Goal: Task Accomplishment & Management: Use online tool/utility

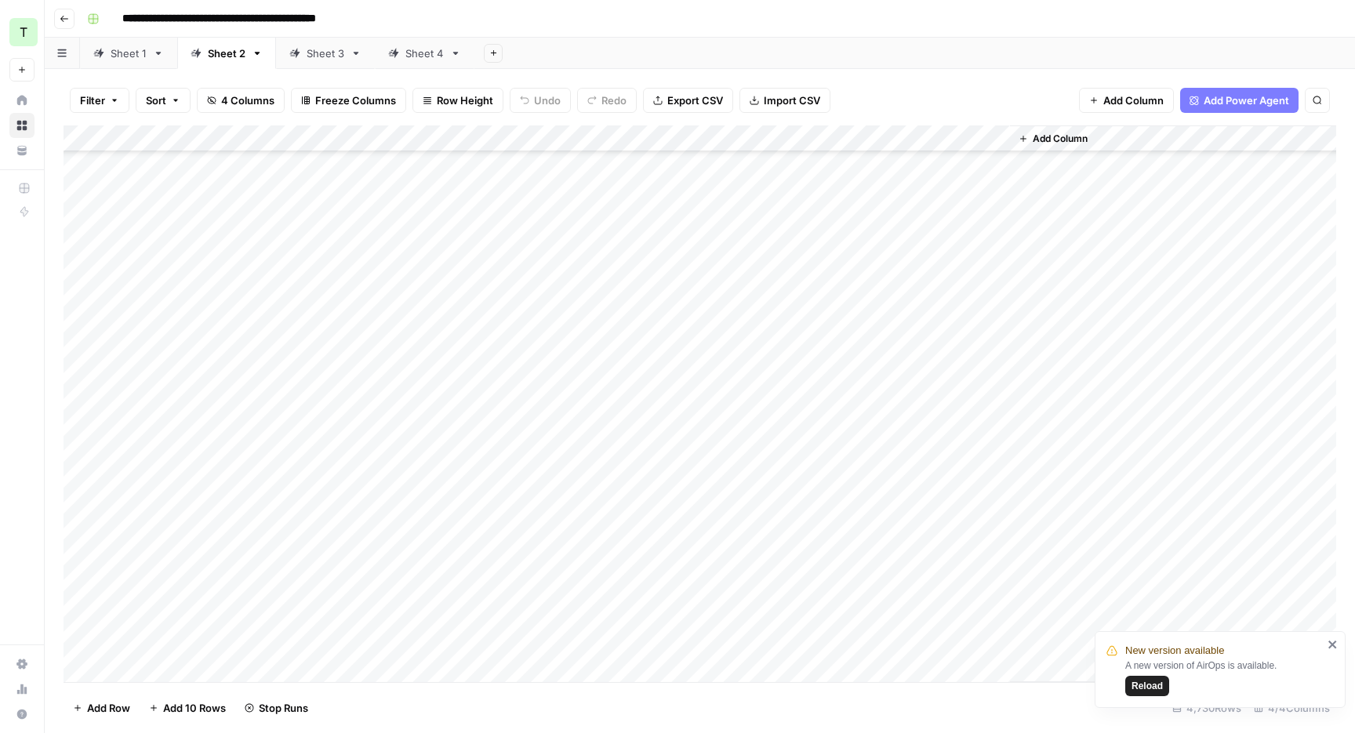
scroll to position [93388, 0]
click at [128, 57] on div "Sheet 1" at bounding box center [129, 53] width 36 height 16
click at [326, 59] on div "Sheet 3" at bounding box center [326, 53] width 38 height 16
click at [416, 53] on div "Sheet 4" at bounding box center [424, 53] width 38 height 16
click at [135, 55] on div "Sheet 1" at bounding box center [129, 53] width 36 height 16
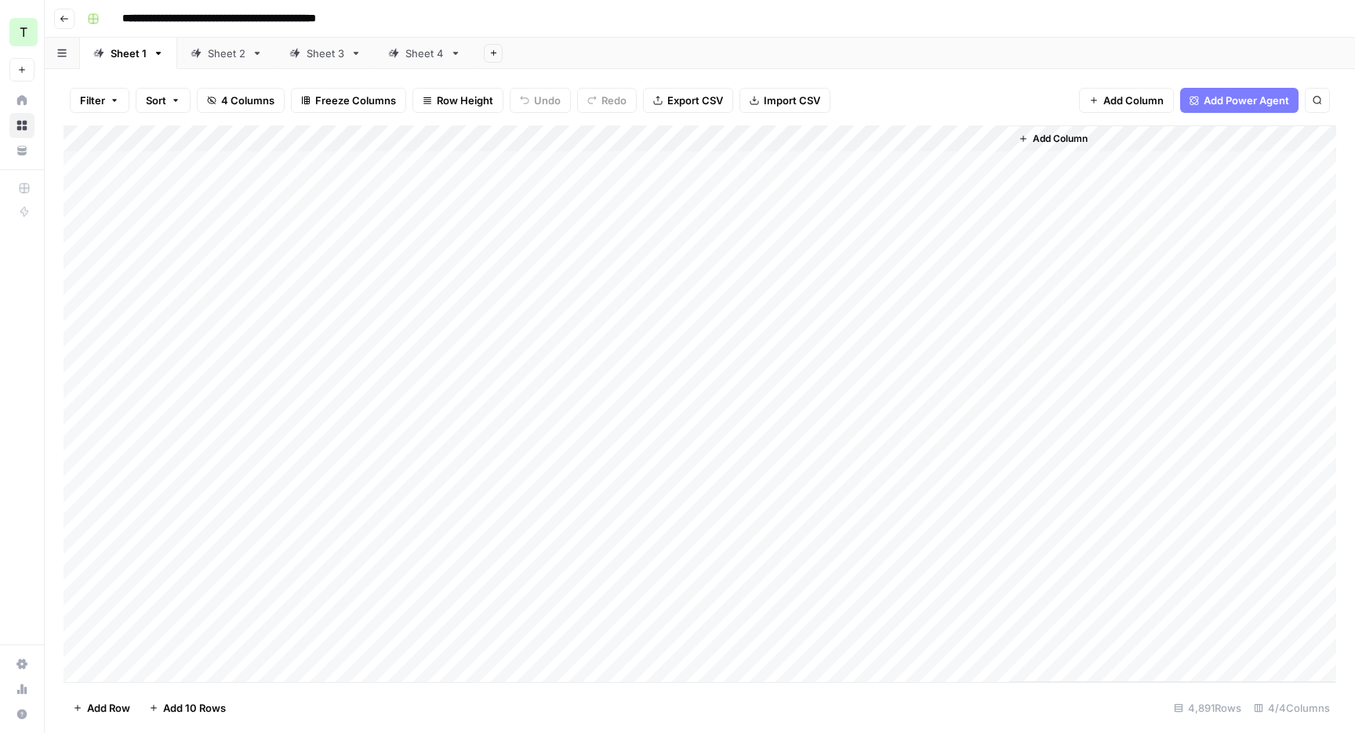
click at [691, 107] on span "Export CSV" at bounding box center [695, 101] width 56 height 16
click at [898, 47] on div "Add Sheet" at bounding box center [914, 53] width 881 height 31
click at [886, 24] on div "**********" at bounding box center [710, 18] width 1259 height 25
click at [844, 26] on div "**********" at bounding box center [710, 18] width 1259 height 25
click at [238, 55] on div "Sheet 2" at bounding box center [227, 53] width 38 height 16
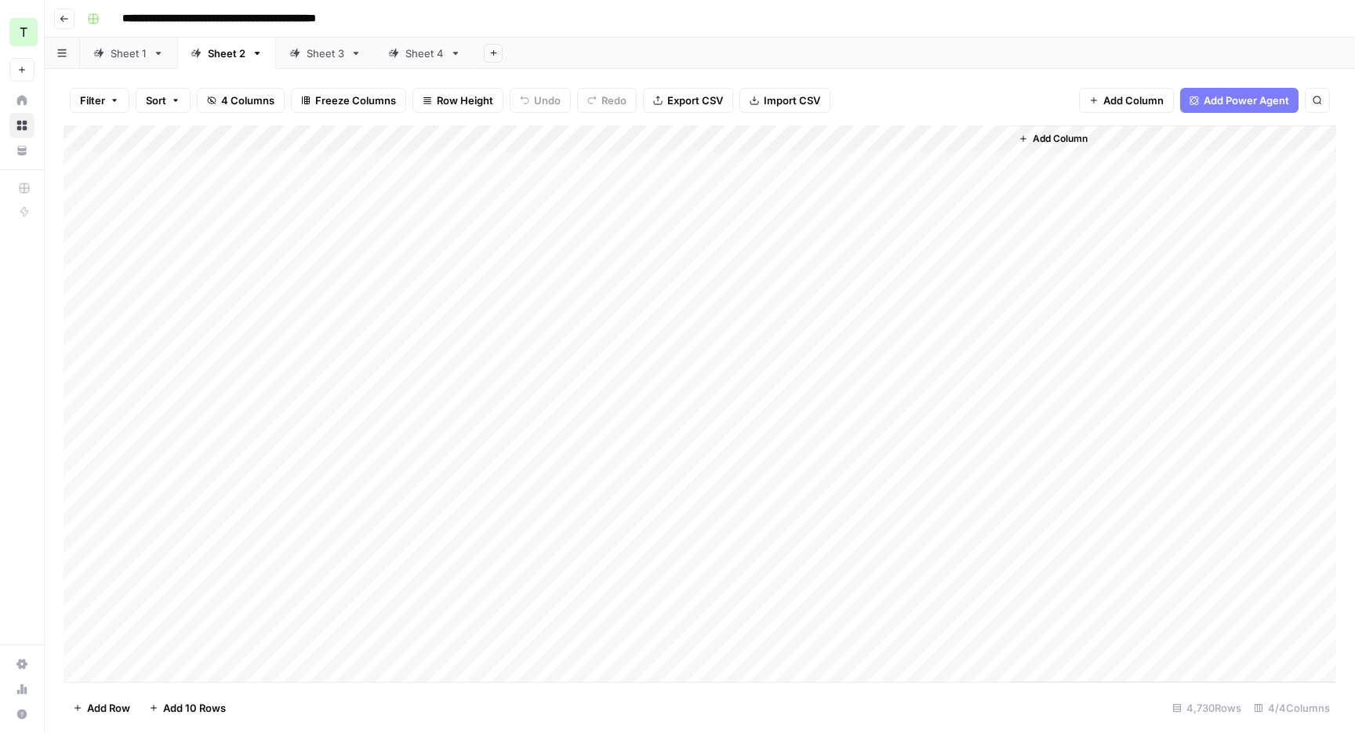
click at [711, 94] on span "Export CSV" at bounding box center [695, 101] width 56 height 16
click at [998, 20] on div "**********" at bounding box center [710, 18] width 1259 height 25
click at [617, 41] on div "Add Sheet" at bounding box center [914, 53] width 881 height 31
click at [314, 53] on div "Sheet 3" at bounding box center [326, 53] width 38 height 16
click at [679, 96] on span "Export CSV" at bounding box center [695, 101] width 56 height 16
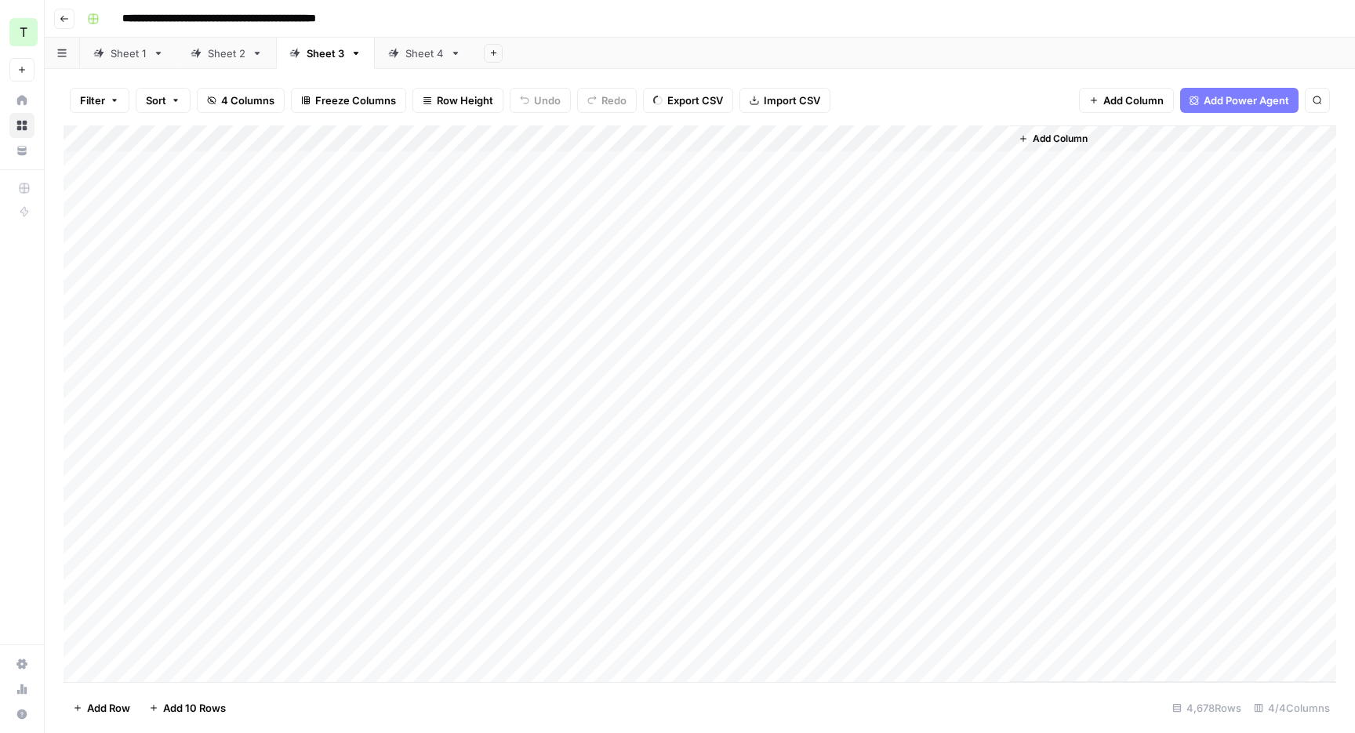
click at [855, 26] on div "**********" at bounding box center [710, 18] width 1259 height 25
click at [849, 38] on div "Add Sheet" at bounding box center [914, 53] width 881 height 31
click at [932, 45] on div "Add Sheet" at bounding box center [914, 53] width 881 height 31
click at [787, 35] on header "**********" at bounding box center [700, 19] width 1311 height 38
click at [747, 49] on div "Add Sheet" at bounding box center [914, 53] width 881 height 31
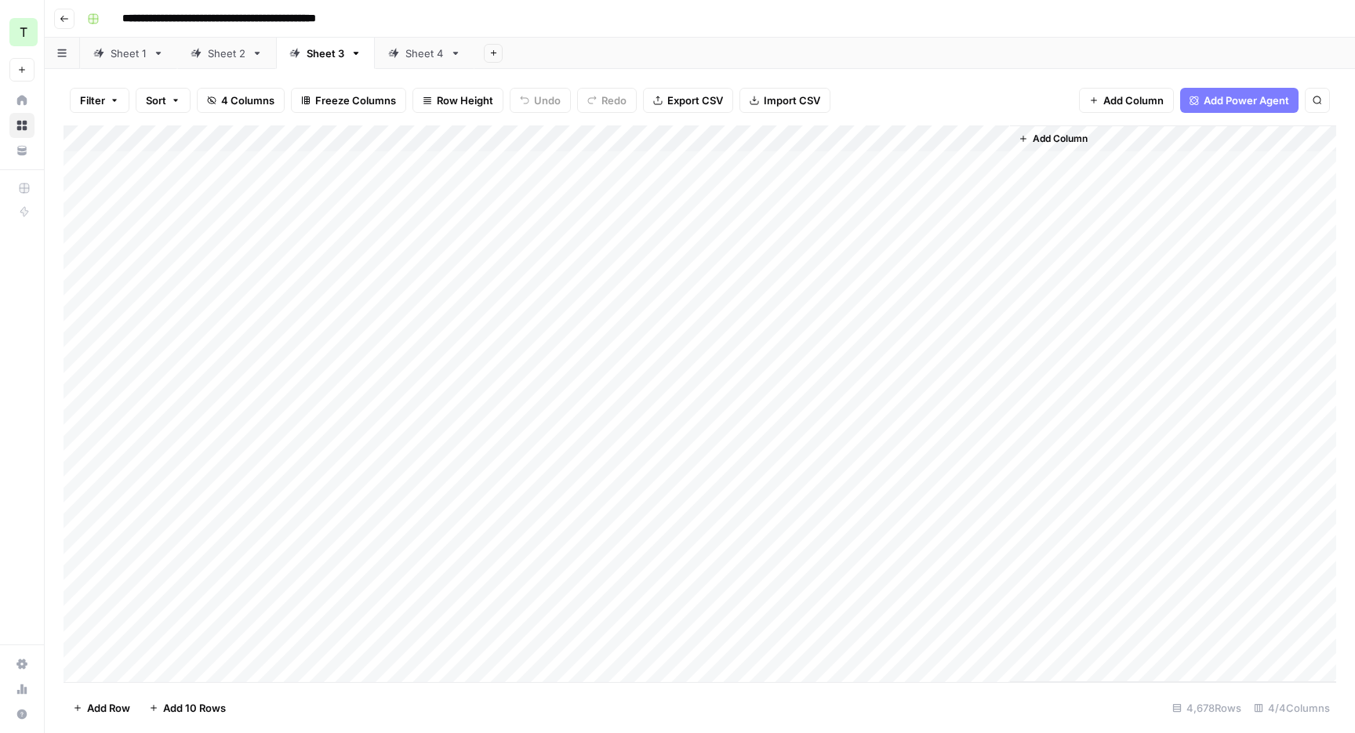
click at [396, 51] on icon at bounding box center [393, 53] width 10 height 10
click at [696, 91] on button "Export CSV" at bounding box center [688, 100] width 90 height 25
click at [704, 28] on div "**********" at bounding box center [710, 18] width 1259 height 25
click at [951, 170] on div "Add Column" at bounding box center [700, 403] width 1273 height 557
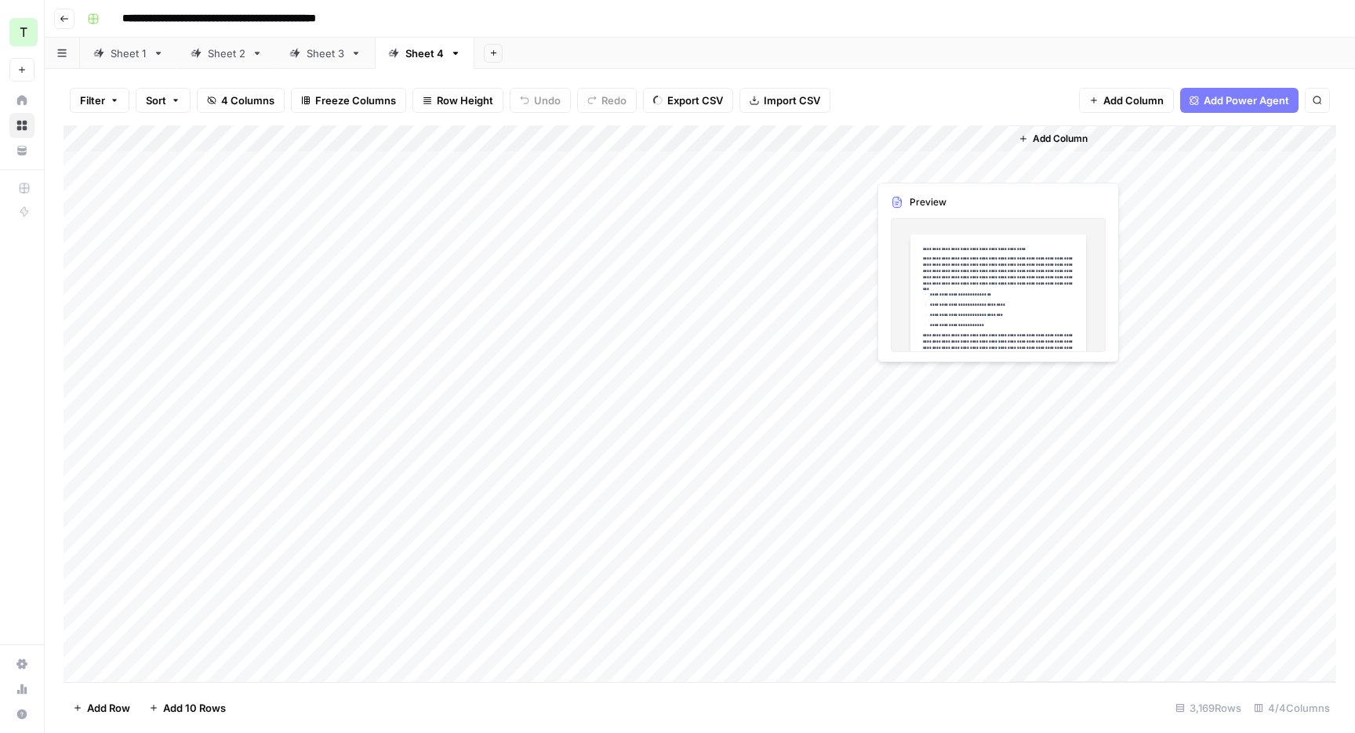
click at [951, 170] on div "Add Column" at bounding box center [700, 403] width 1273 height 557
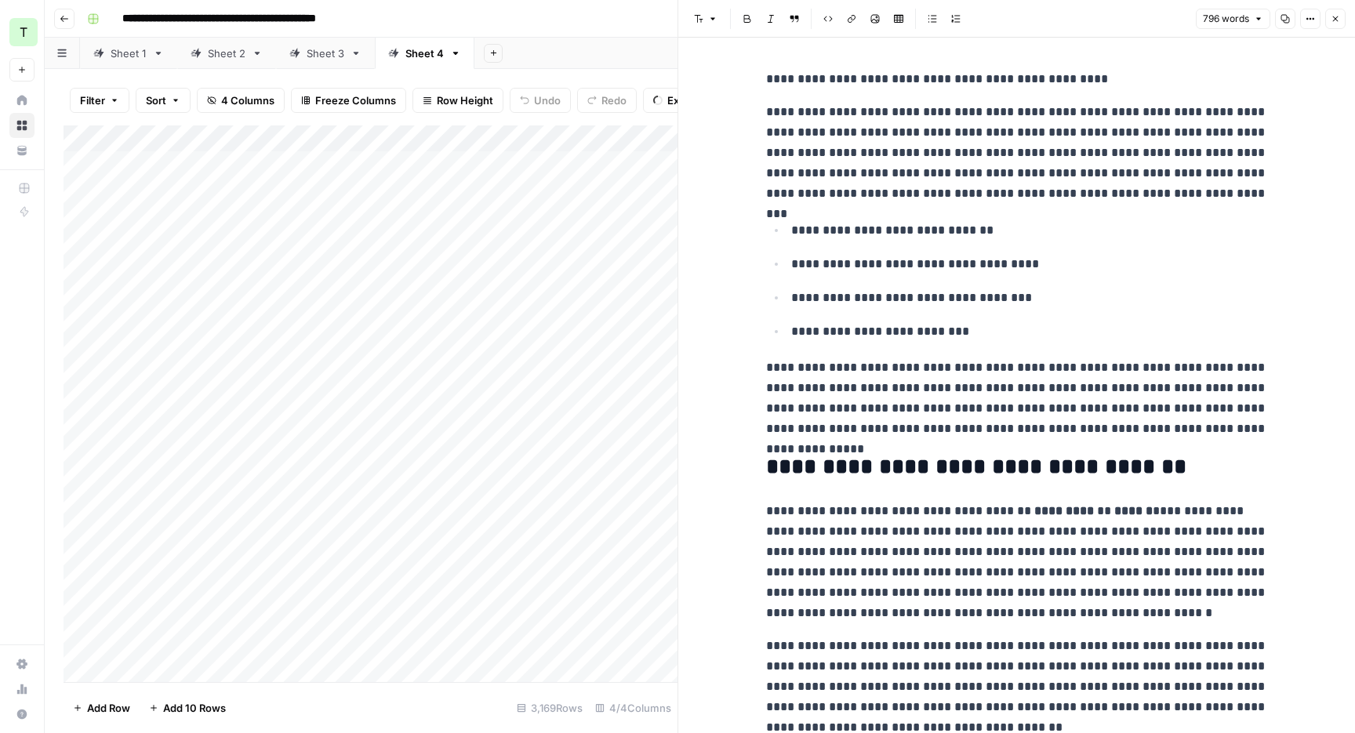
click at [1336, 15] on icon "button" at bounding box center [1335, 18] width 9 height 9
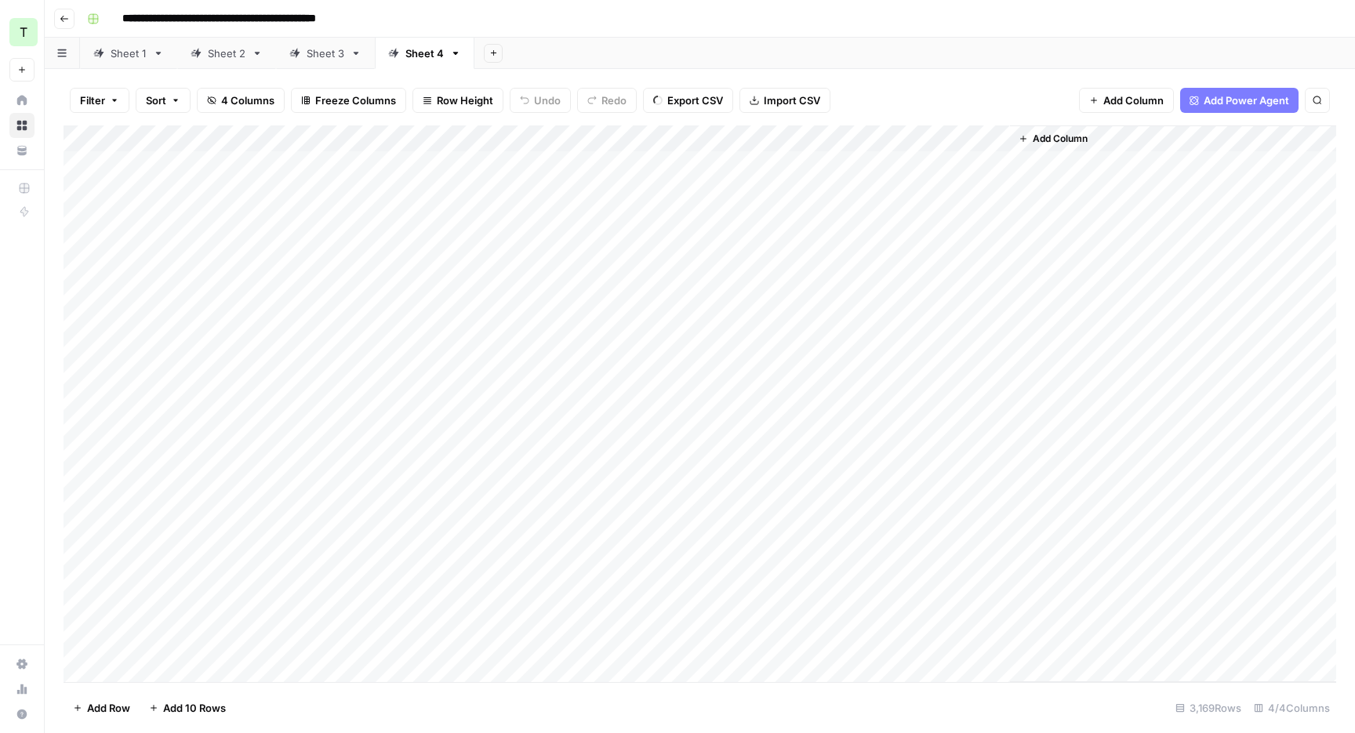
click at [811, 44] on div "Add Sheet" at bounding box center [914, 53] width 881 height 31
click at [1014, 44] on div "Add Sheet" at bounding box center [914, 53] width 881 height 31
click at [680, 154] on div "Add Column" at bounding box center [700, 403] width 1273 height 557
click at [682, 158] on div "Add Column" at bounding box center [700, 403] width 1273 height 557
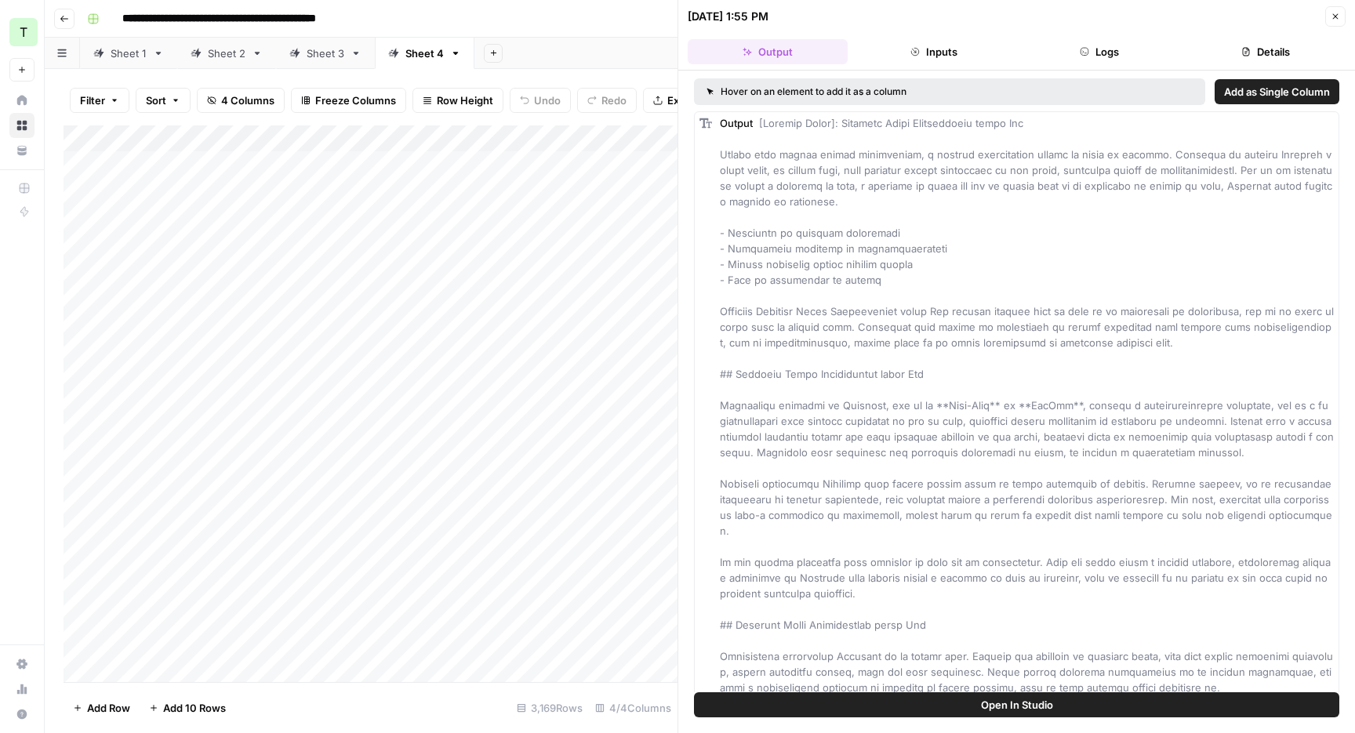
click at [1091, 37] on header "[DATE] 1:55 PM Close Output Inputs Logs Details" at bounding box center [1016, 35] width 677 height 71
click at [1091, 43] on button "Logs" at bounding box center [1100, 51] width 160 height 25
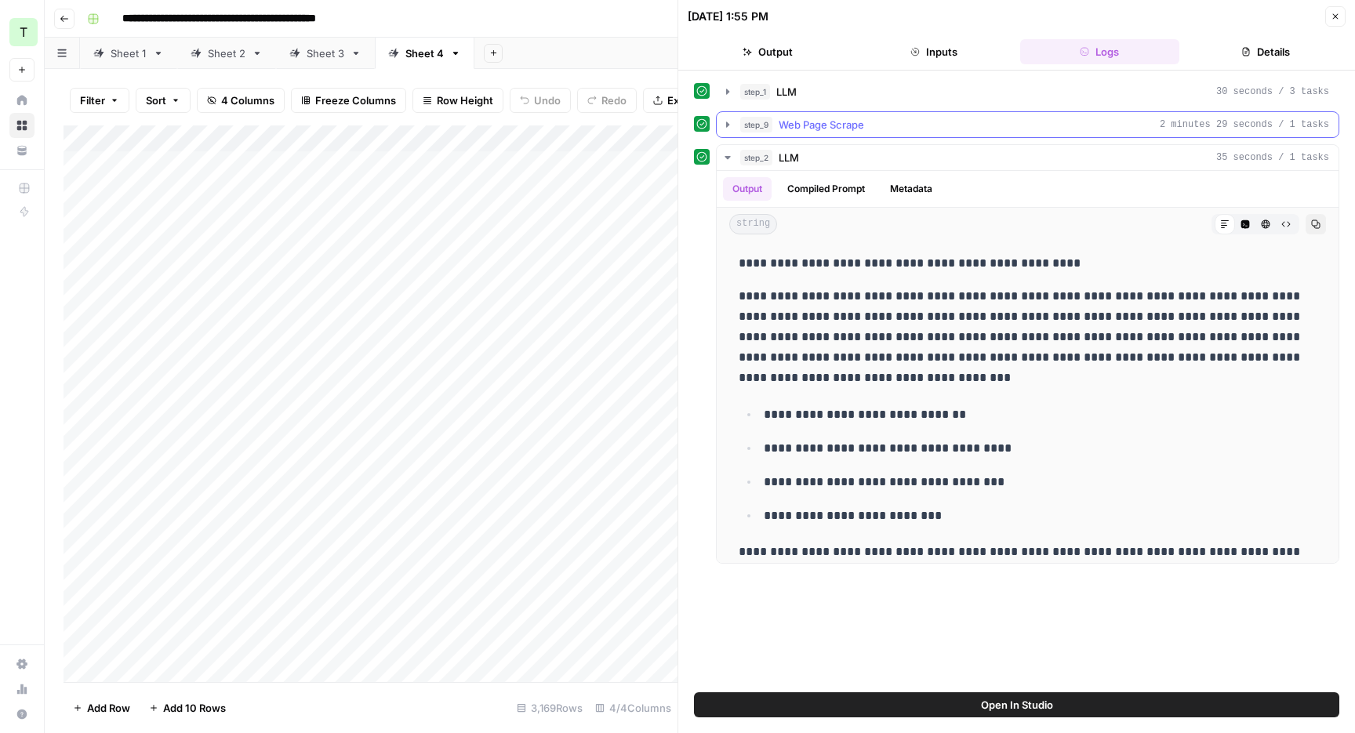
click at [1082, 120] on div "step_9 Web Page Scrape 2 minutes 29 seconds / 1 tasks" at bounding box center [1034, 125] width 589 height 16
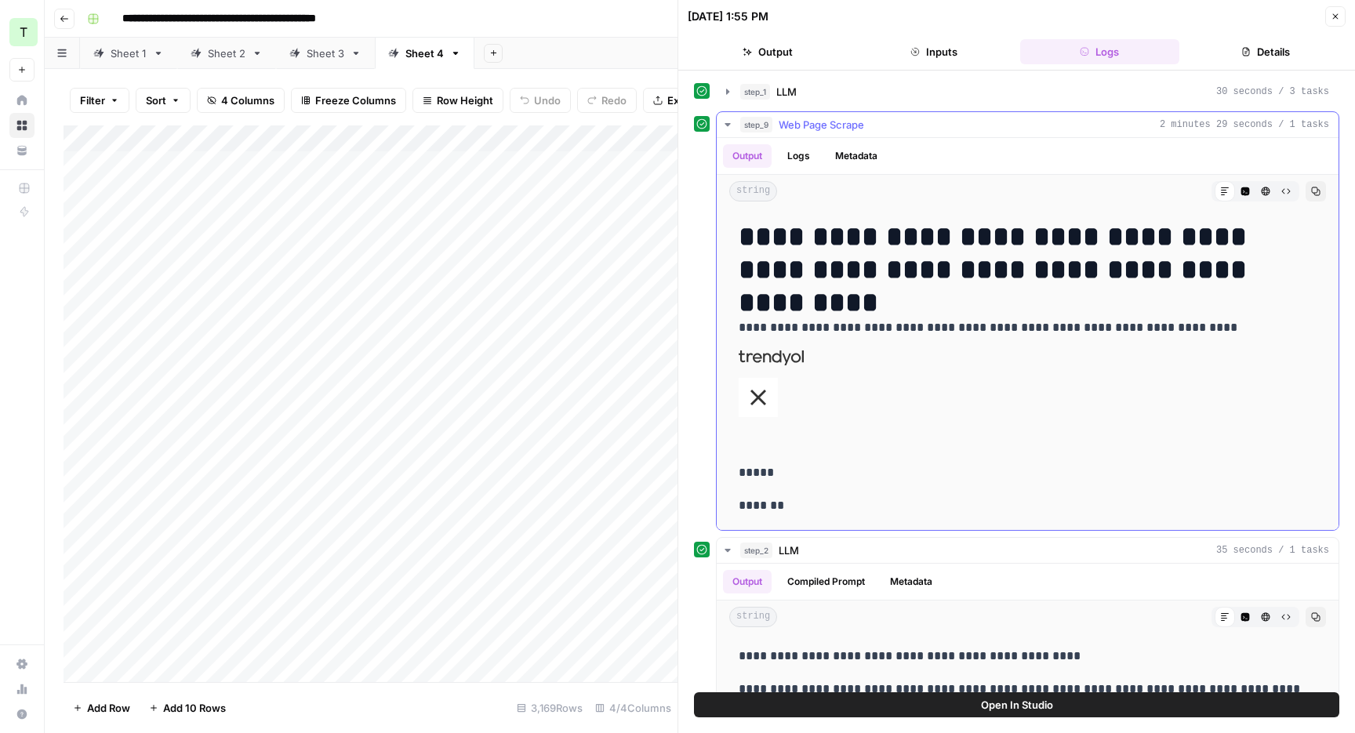
click at [1082, 120] on div "step_9 Web Page Scrape 2 minutes 29 seconds / 1 tasks" at bounding box center [1034, 125] width 589 height 16
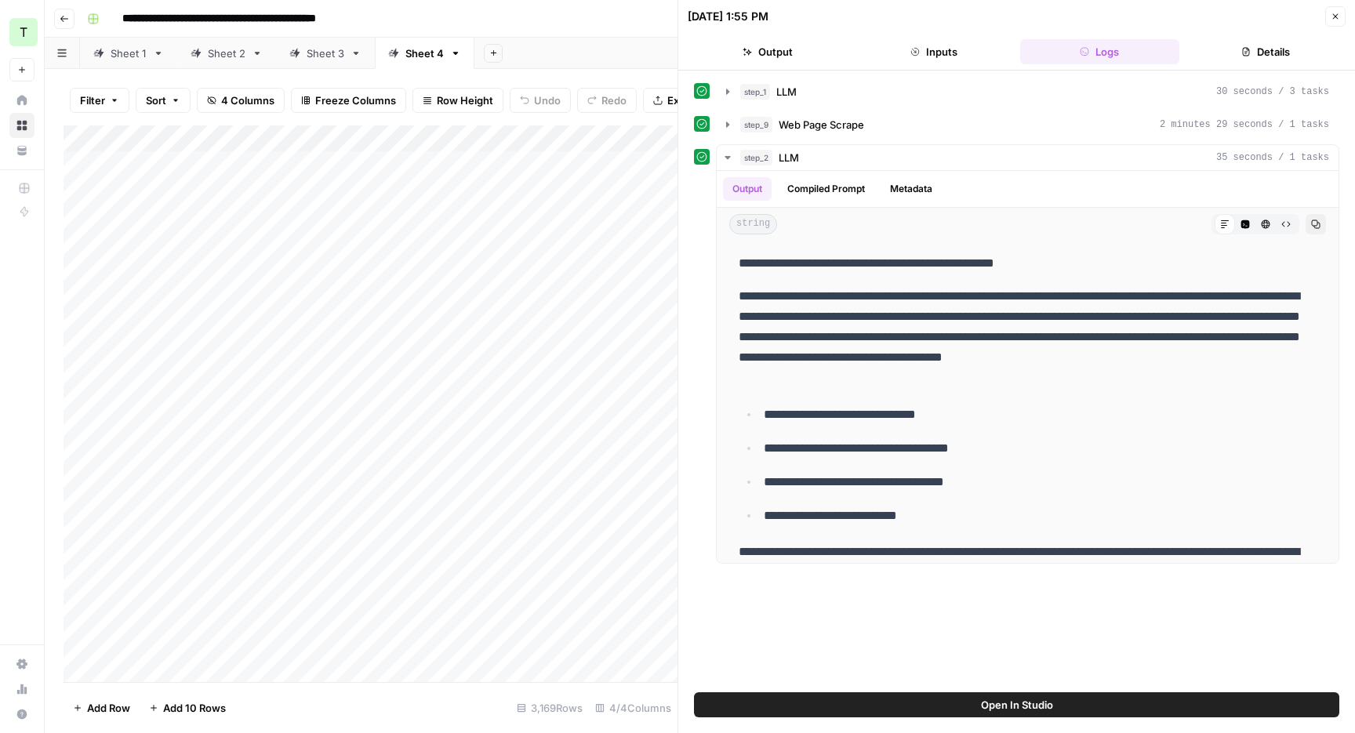
click at [618, 194] on div "Add Column" at bounding box center [371, 403] width 614 height 557
click at [625, 192] on div "Add Column" at bounding box center [371, 403] width 614 height 557
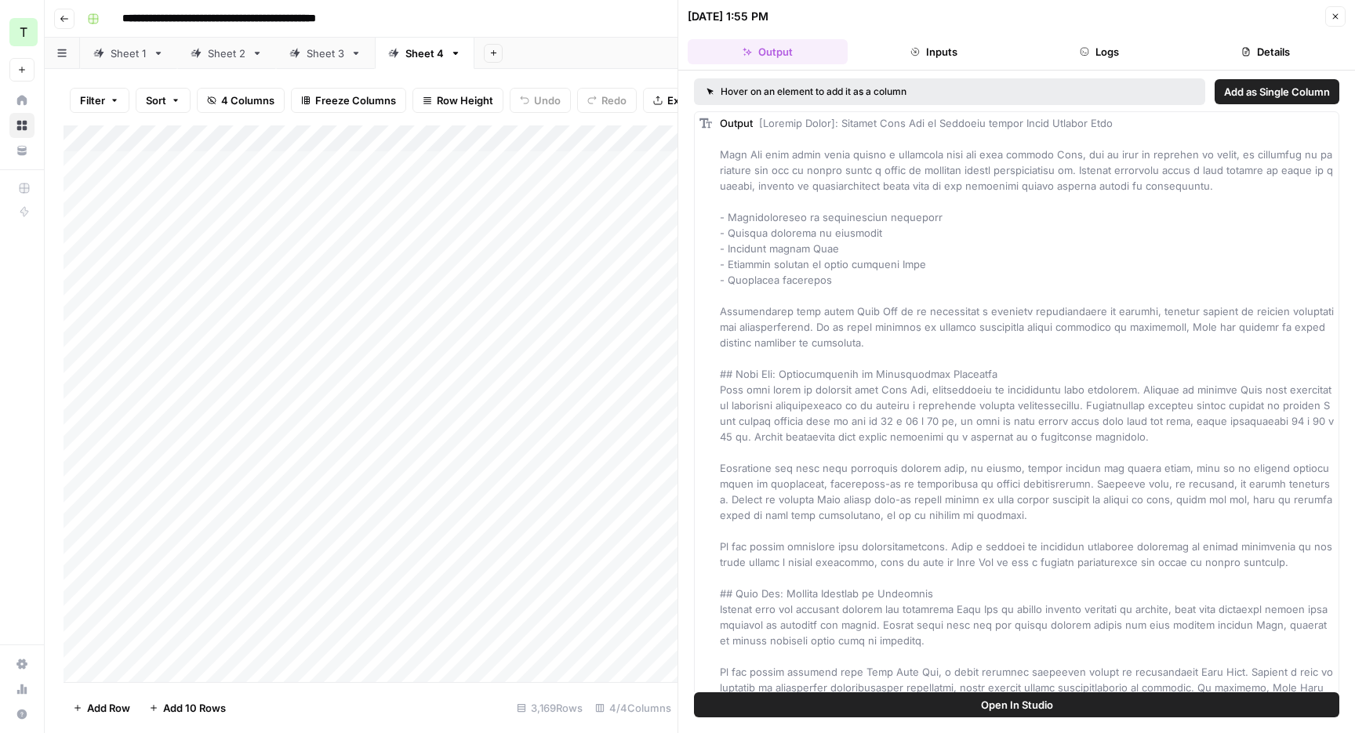
click at [1063, 56] on button "Logs" at bounding box center [1100, 51] width 160 height 25
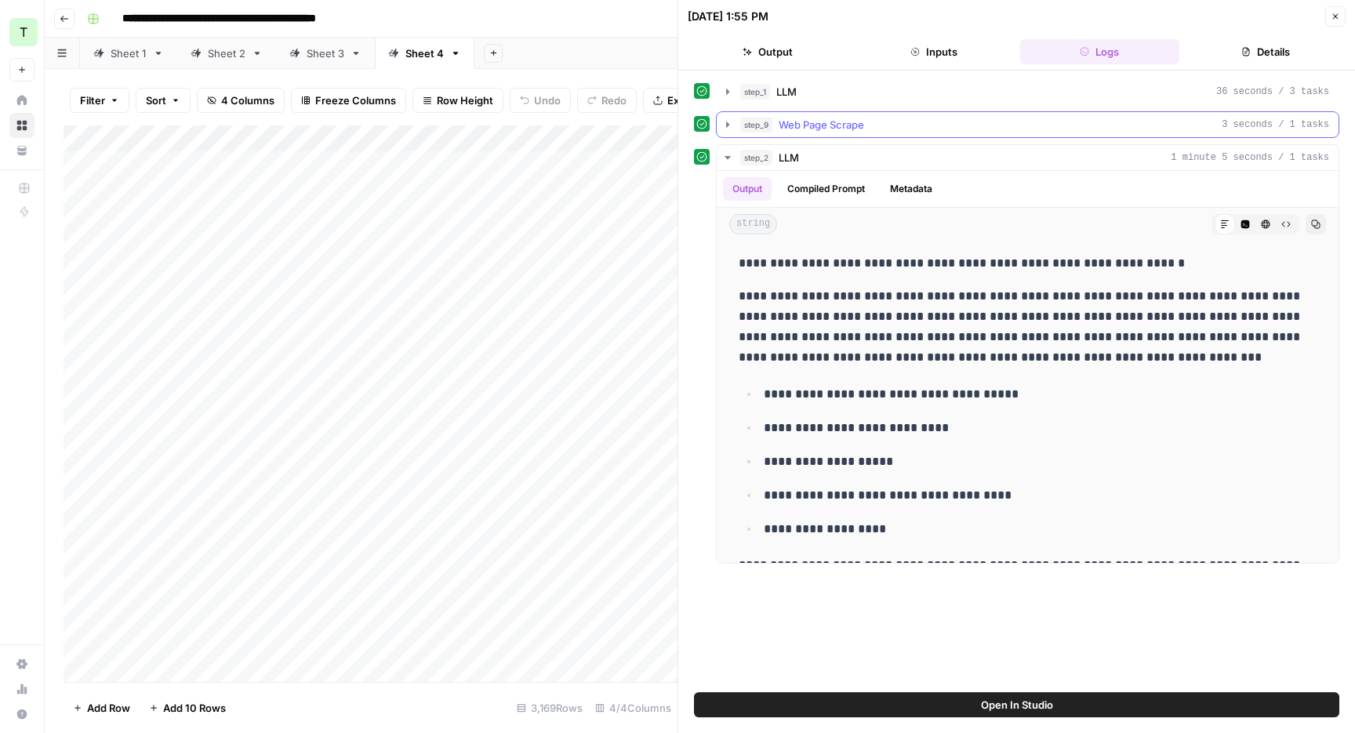
click at [1034, 122] on div "step_9 Web Page Scrape 3 seconds / 1 tasks" at bounding box center [1034, 125] width 589 height 16
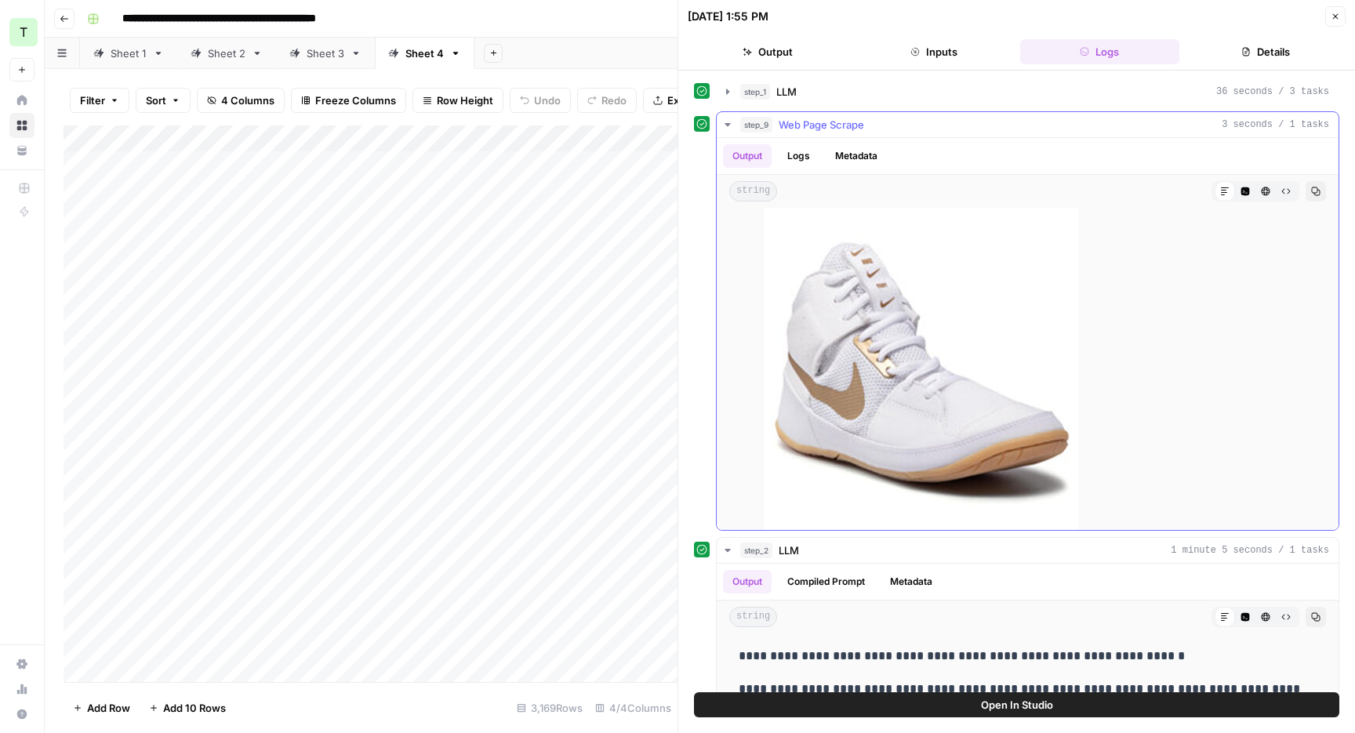
scroll to position [9737, 0]
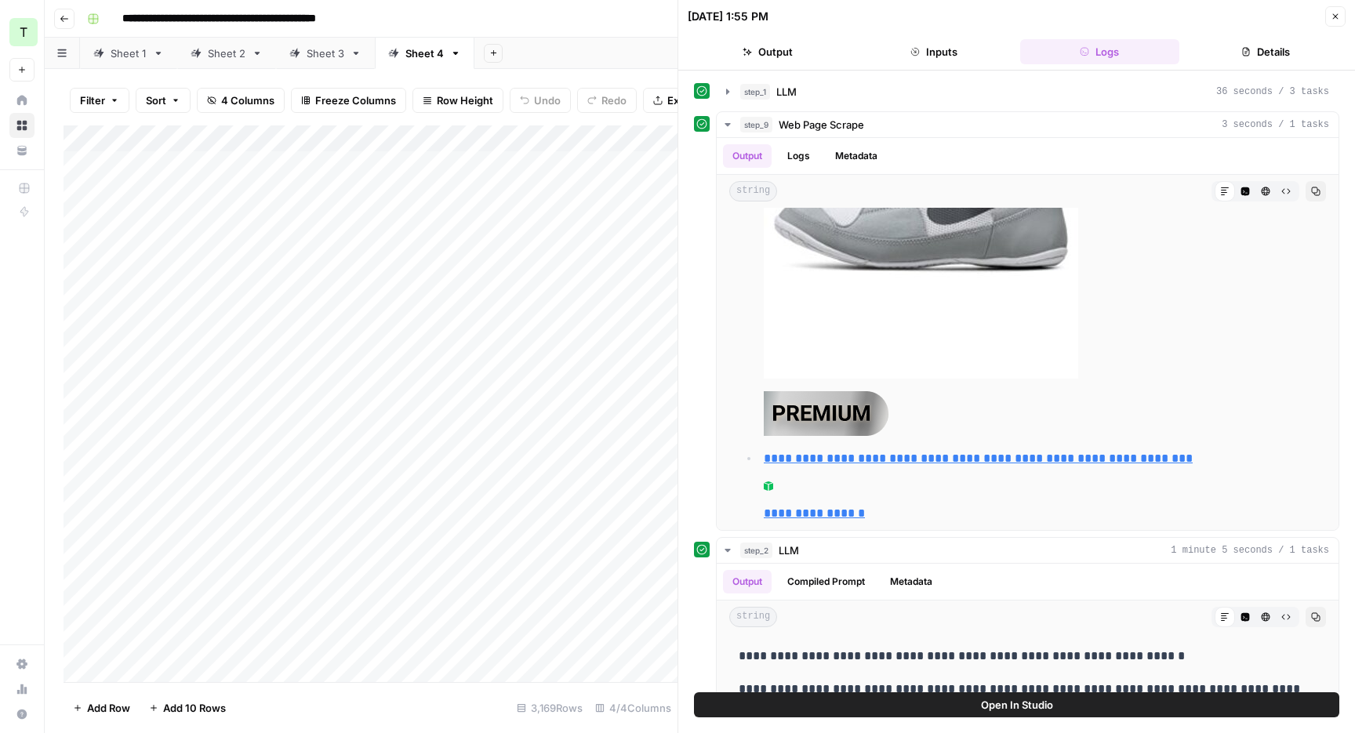
click at [1341, 20] on button "Close" at bounding box center [1335, 16] width 20 height 20
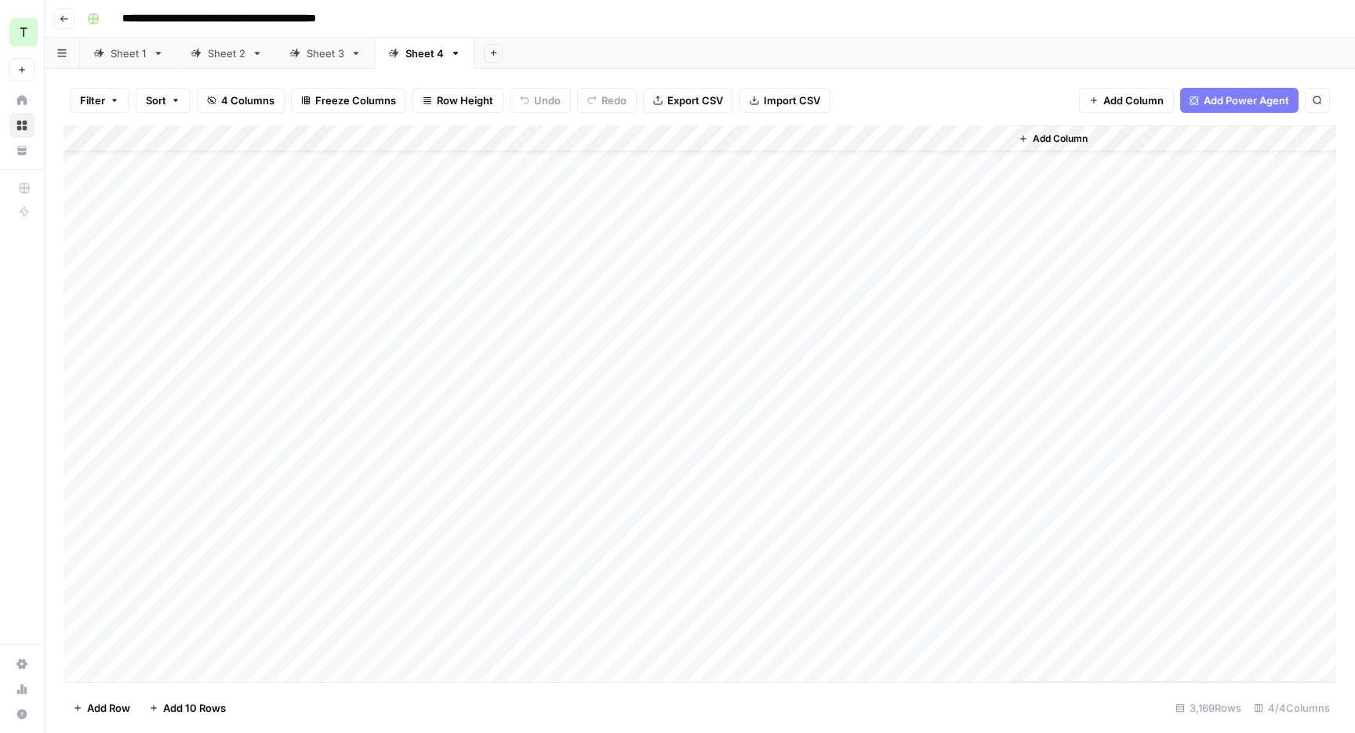
scroll to position [48, 0]
click at [680, 451] on div "Add Column" at bounding box center [700, 403] width 1273 height 557
click at [685, 459] on div "Add Column" at bounding box center [700, 403] width 1273 height 557
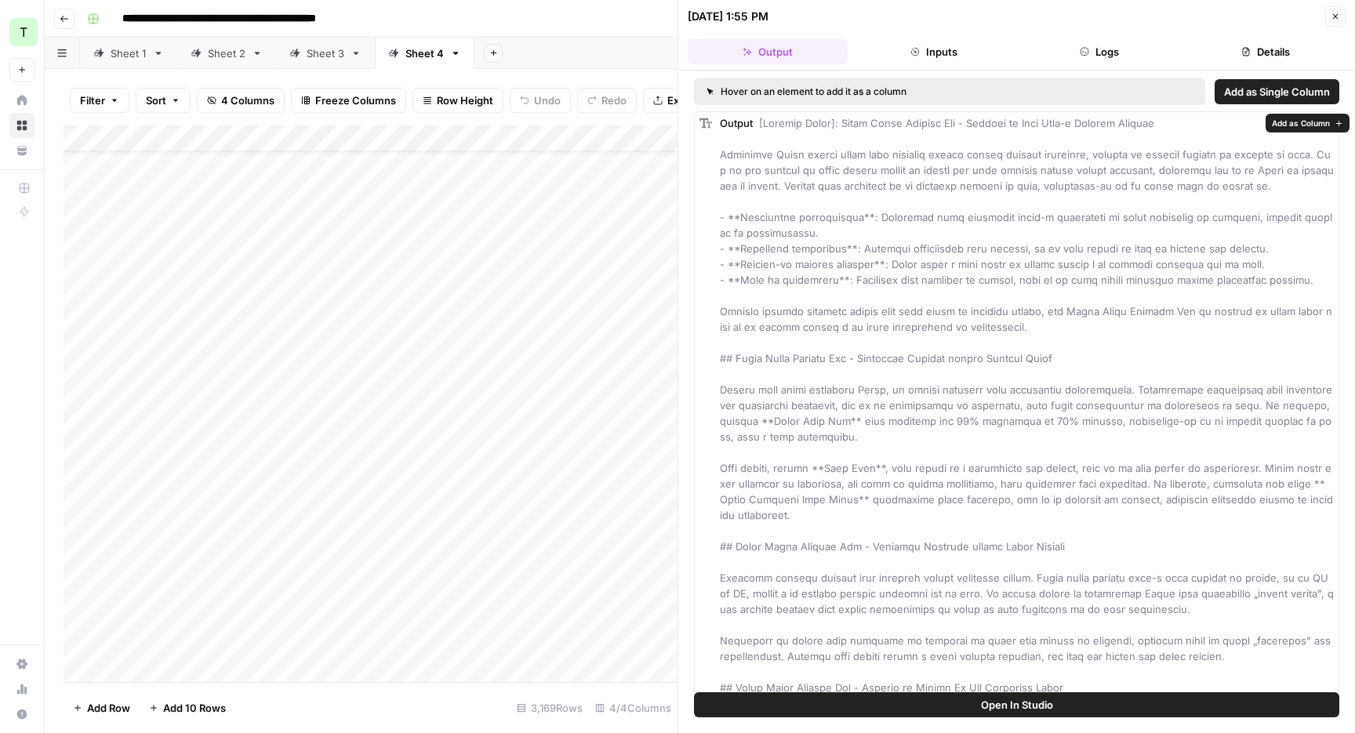
click at [1111, 50] on button "Logs" at bounding box center [1100, 51] width 160 height 25
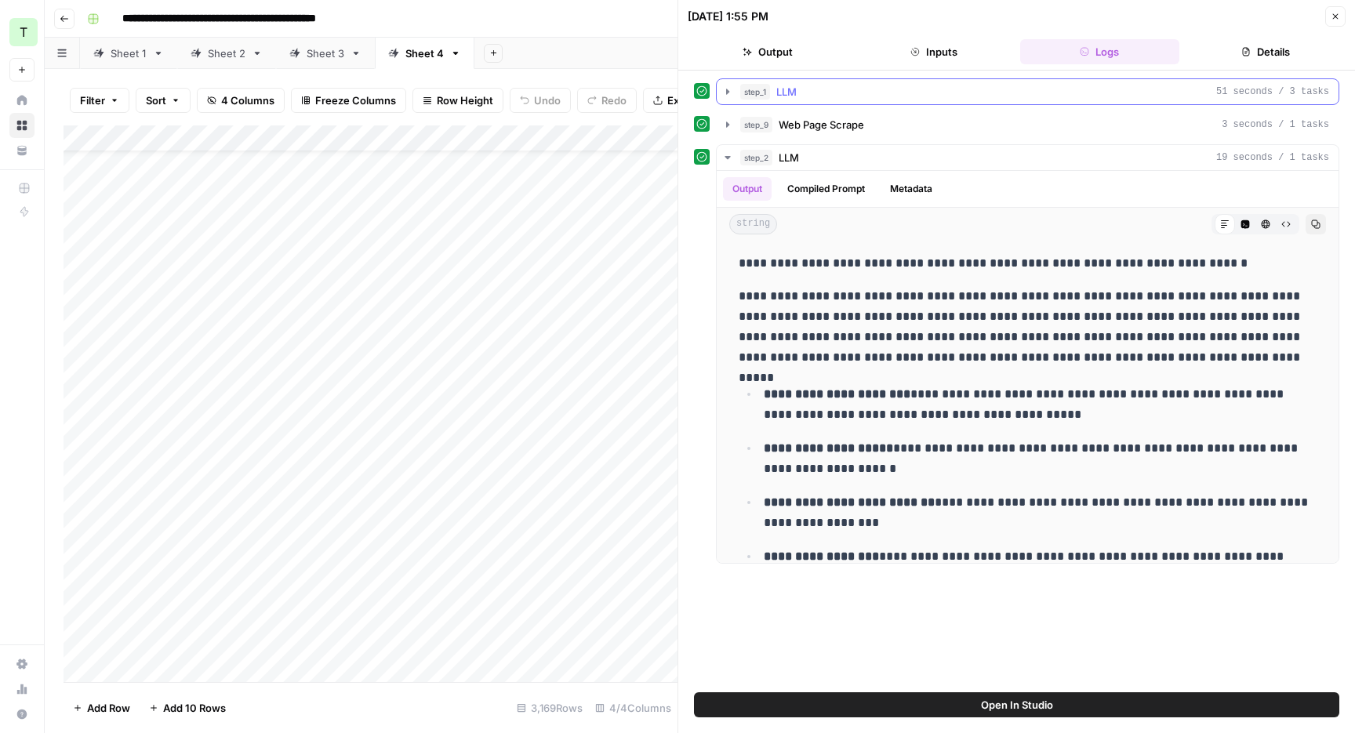
click at [1084, 98] on div "step_1 LLM 51 seconds / 3 tasks" at bounding box center [1034, 92] width 589 height 16
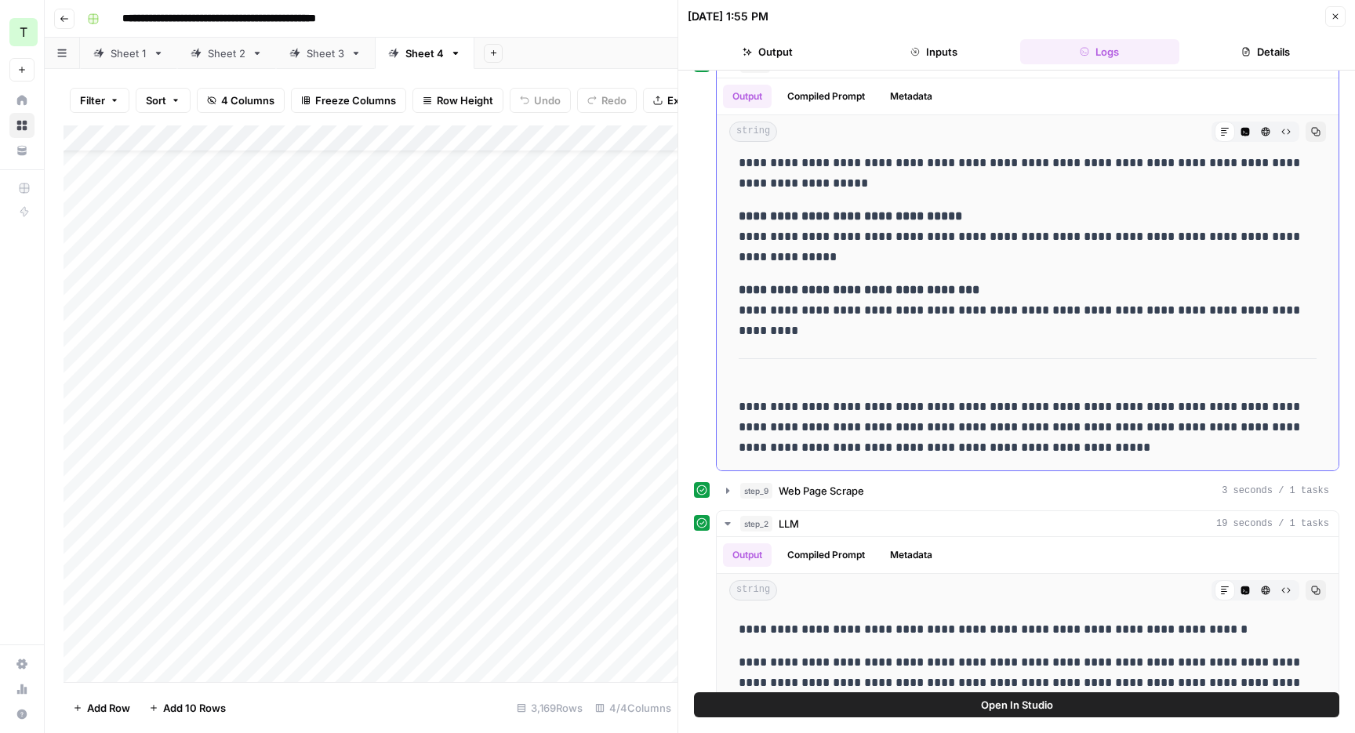
scroll to position [35, 0]
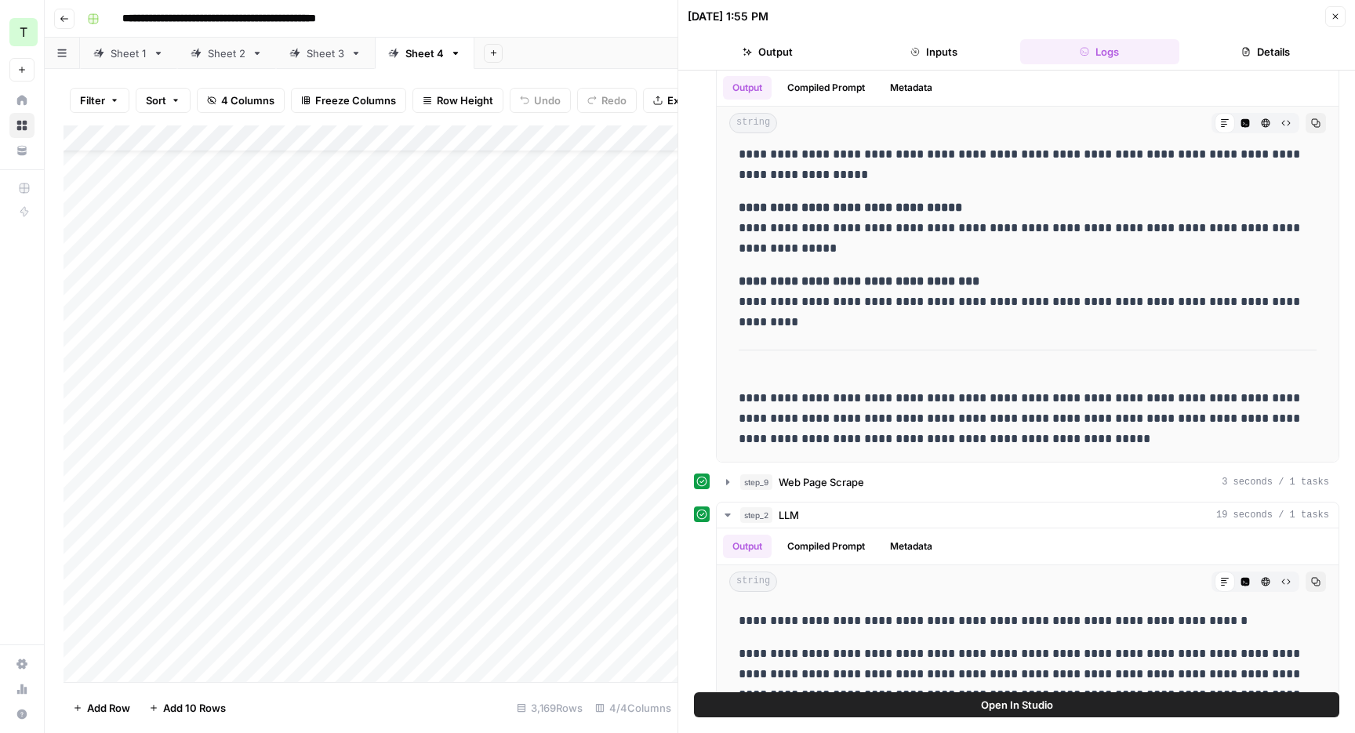
click at [1332, 24] on button "Close" at bounding box center [1335, 16] width 20 height 20
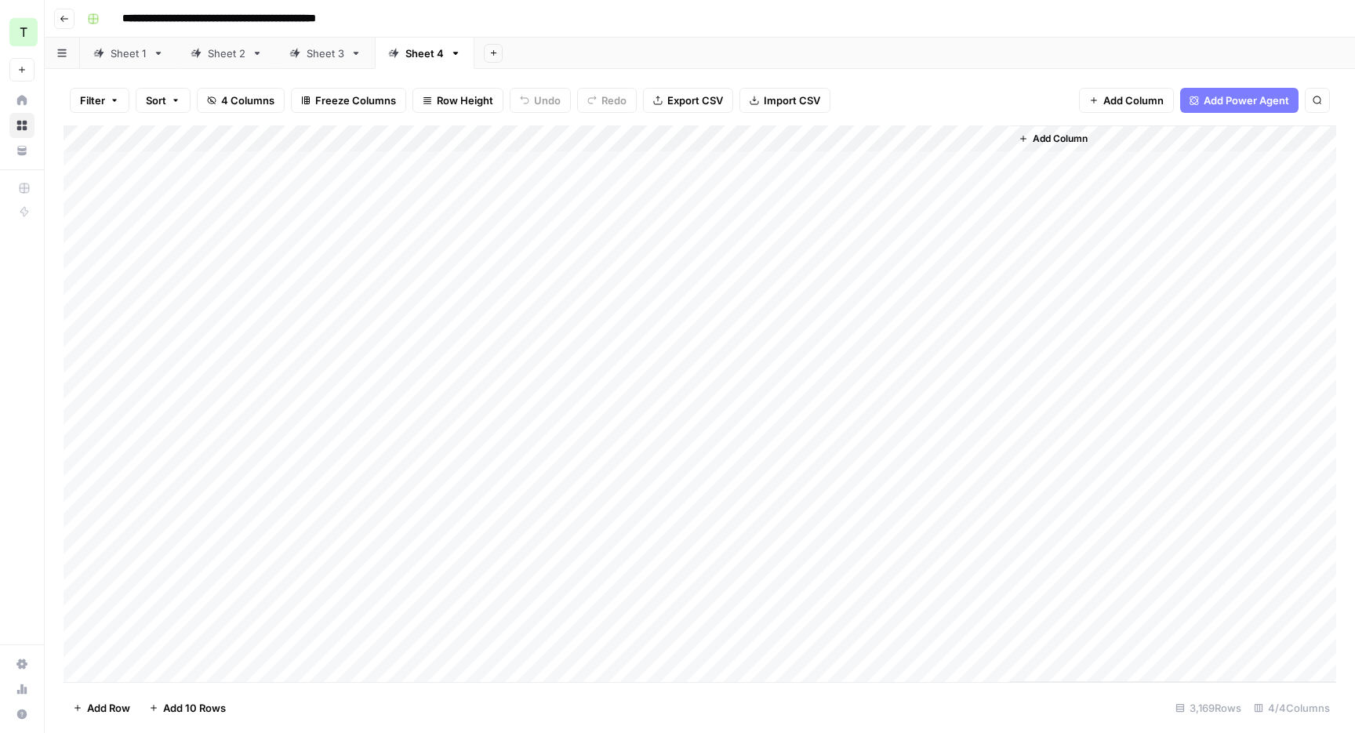
click at [954, 154] on div "Add Column" at bounding box center [700, 403] width 1273 height 557
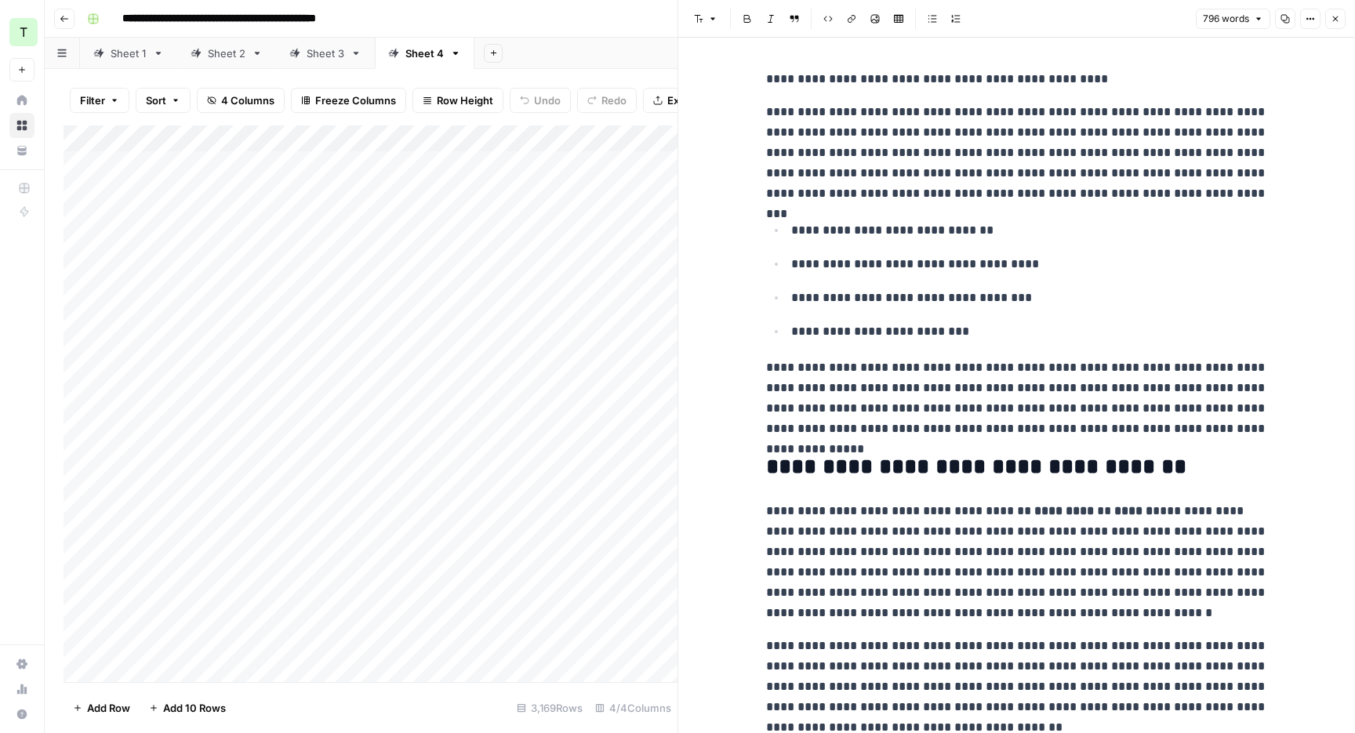
click at [1340, 20] on button "Close" at bounding box center [1335, 19] width 20 height 20
